Goal: Navigation & Orientation: Find specific page/section

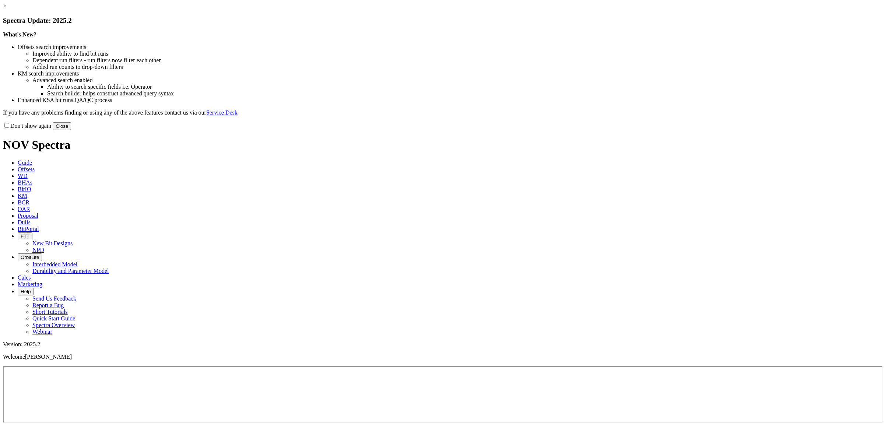
click at [6, 9] on link "×" at bounding box center [4, 6] width 3 height 6
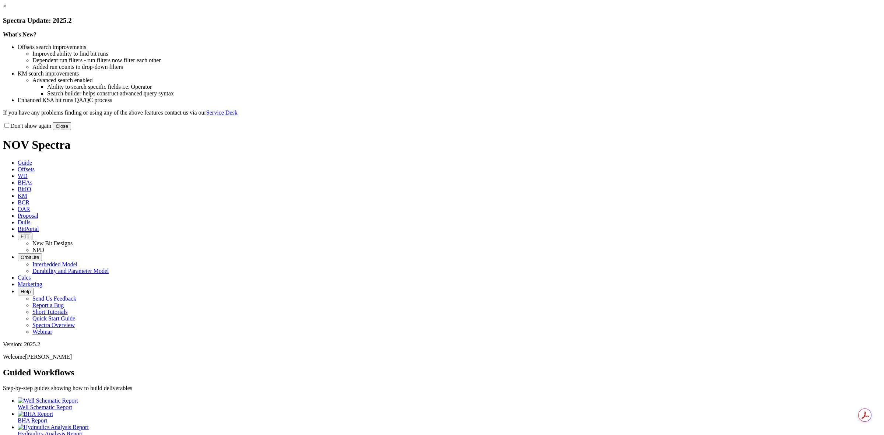
click at [71, 130] on button "Close" at bounding box center [62, 126] width 18 height 8
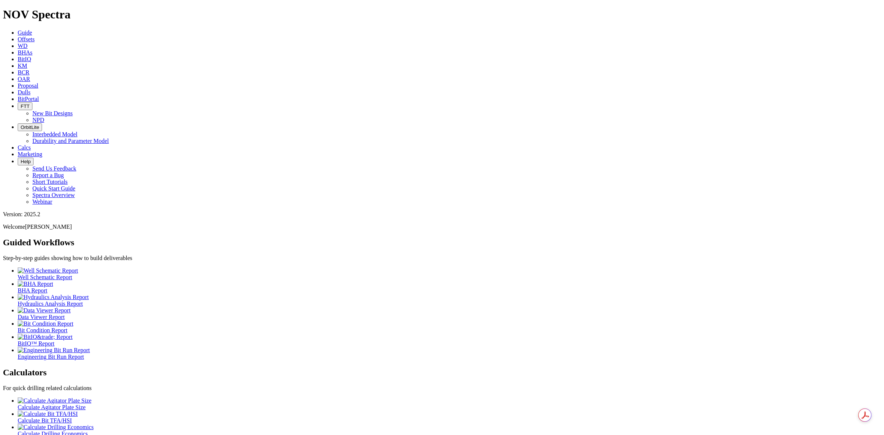
click at [21, 125] on icon "button" at bounding box center [21, 128] width 0 height 6
click at [39, 96] on span "BitPortal" at bounding box center [28, 99] width 21 height 6
